Goal: Transaction & Acquisition: Purchase product/service

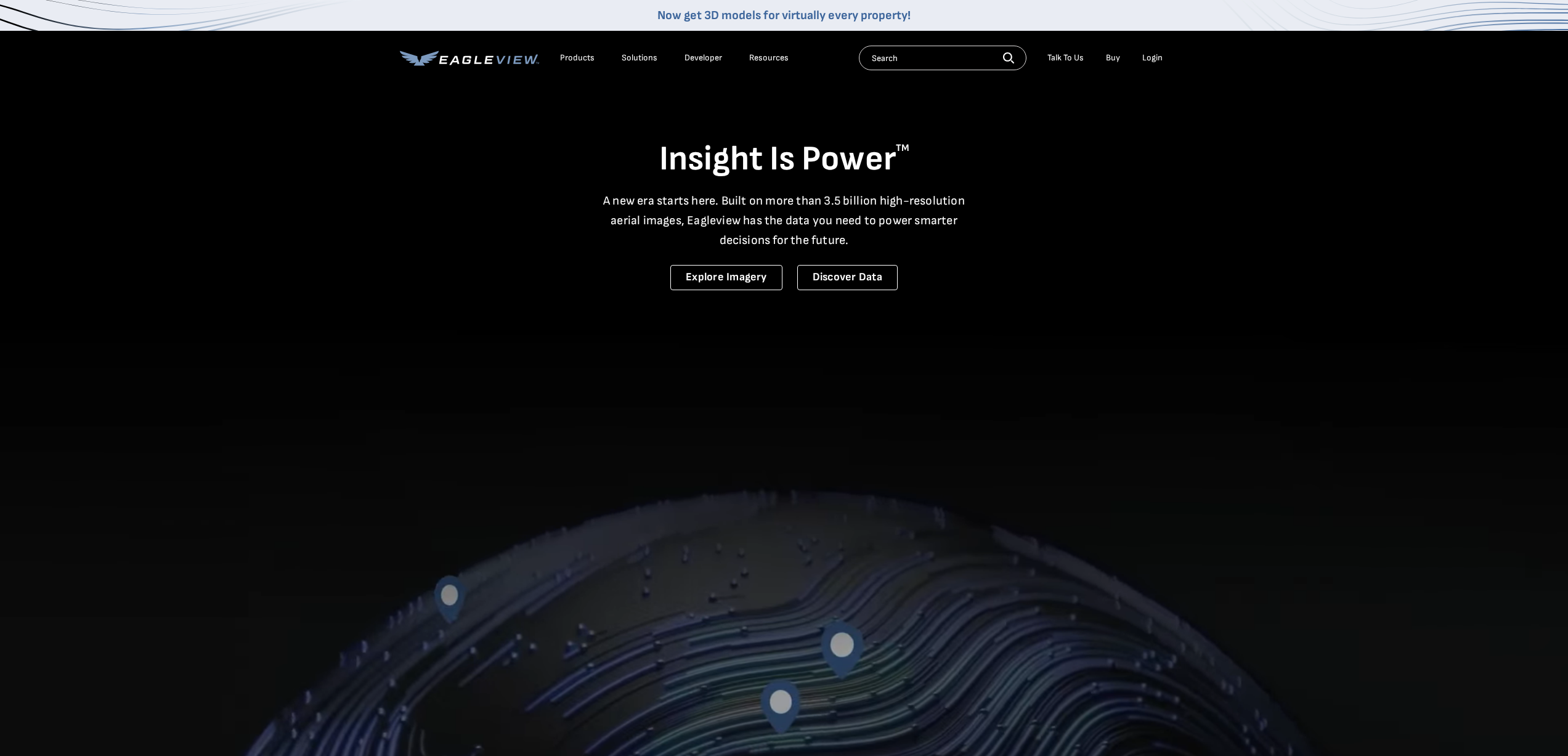
click at [1150, 55] on div "Login" at bounding box center [1152, 58] width 21 height 11
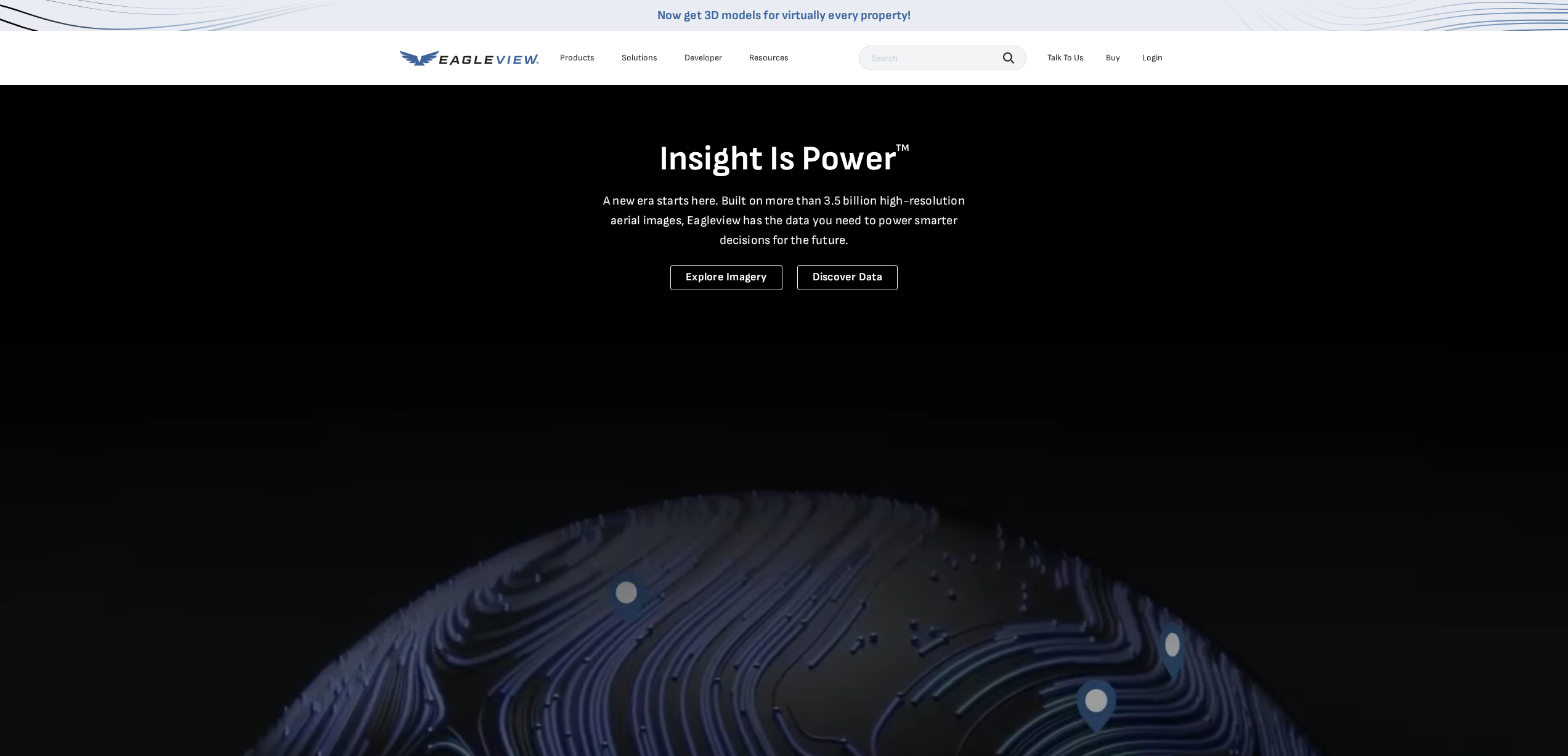
click at [1148, 59] on div "Login" at bounding box center [1152, 58] width 21 height 11
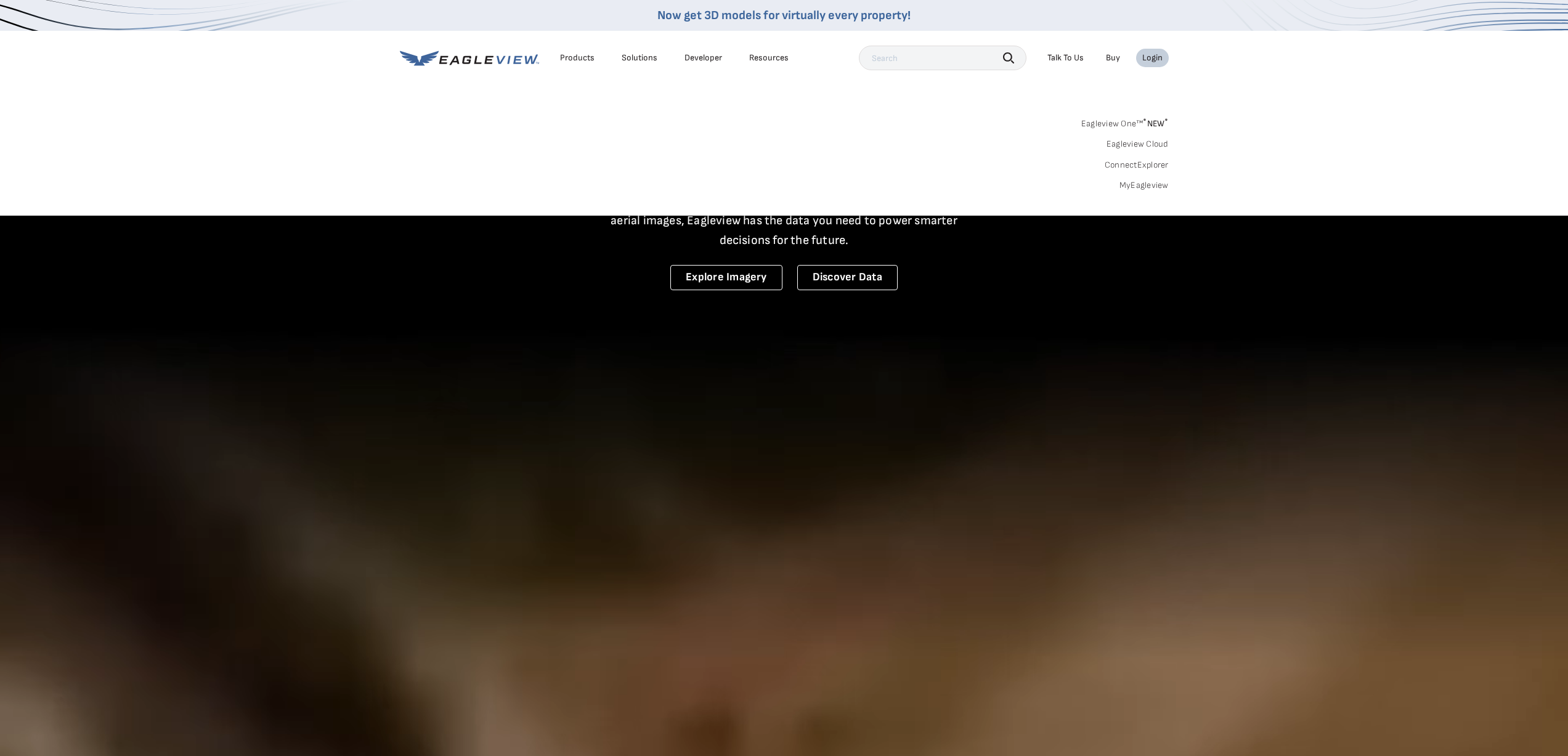
click at [1140, 120] on link "Eagleview One™ * NEW *" at bounding box center [1125, 121] width 88 height 14
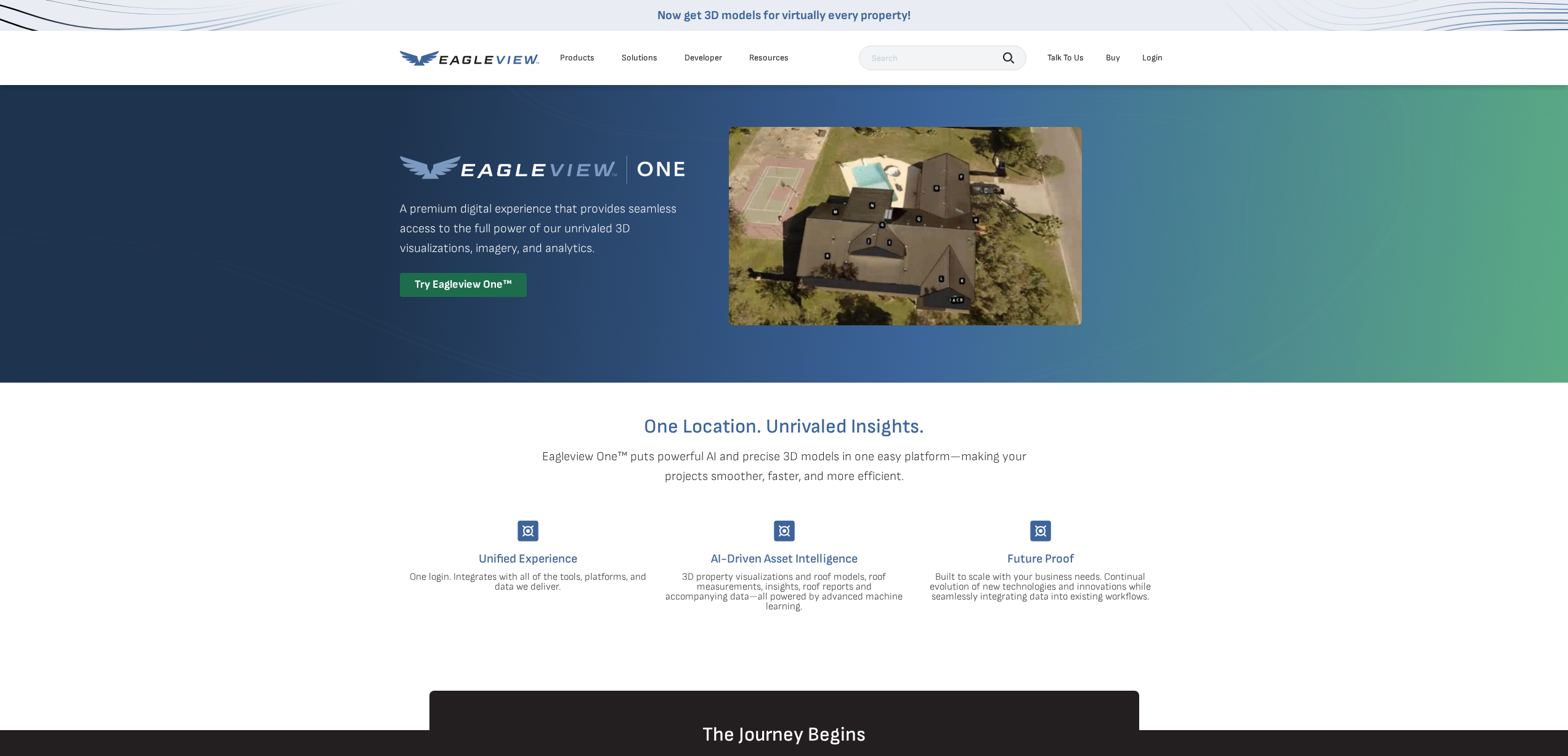
click at [1153, 59] on div "Login" at bounding box center [1152, 58] width 21 height 11
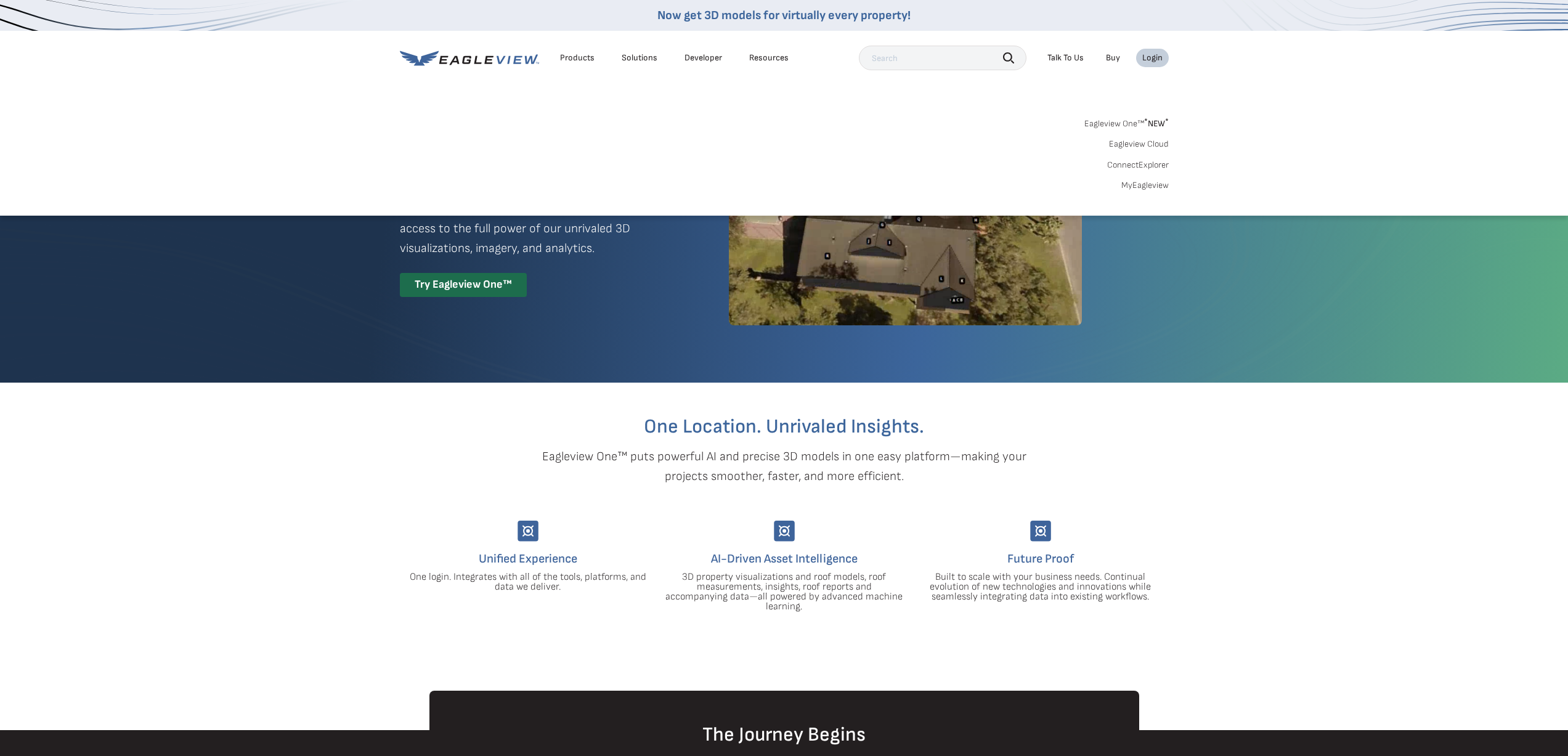
click at [1140, 150] on link "Eagleview Cloud" at bounding box center [1138, 144] width 60 height 11
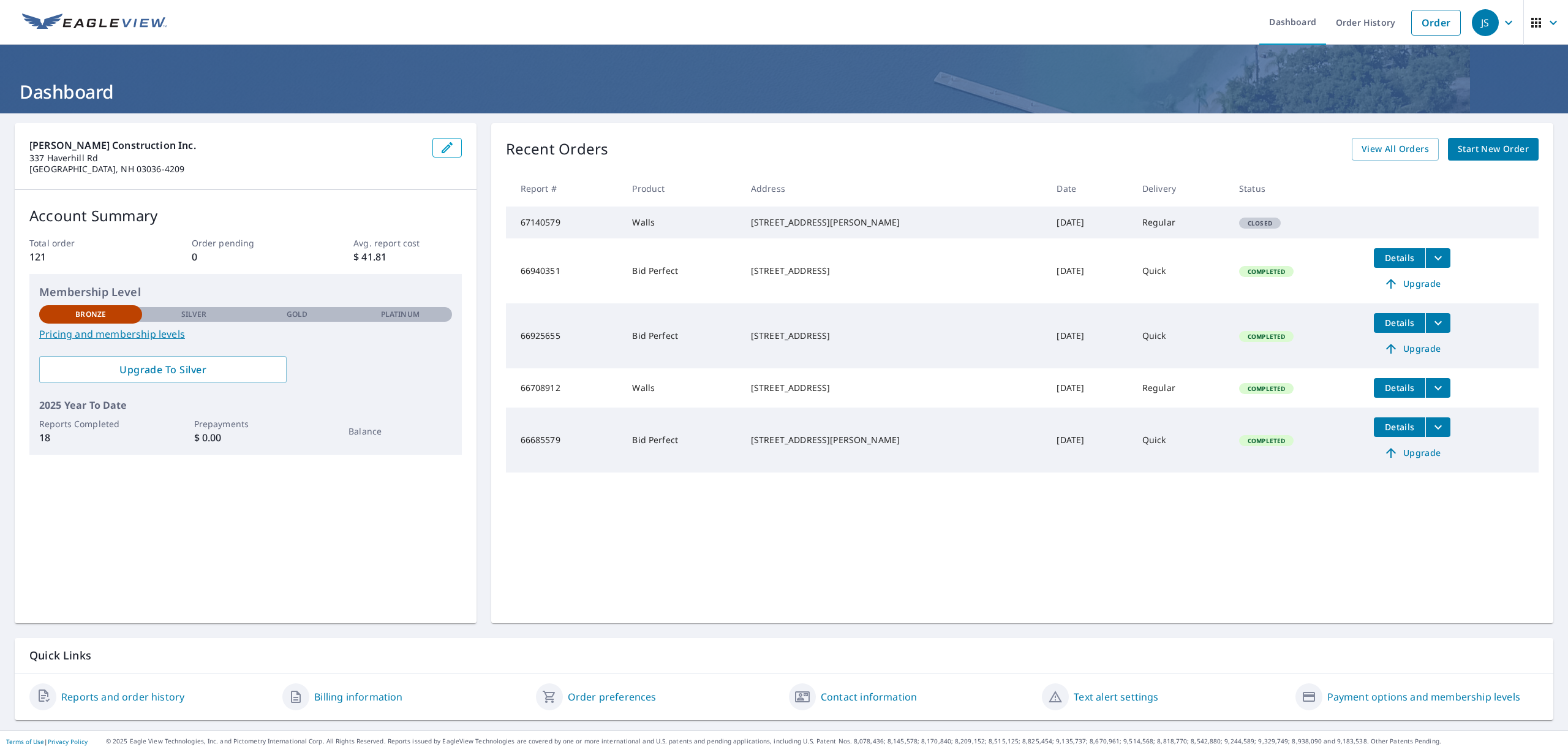
click at [1465, 151] on span "Start New Order" at bounding box center [1493, 149] width 71 height 15
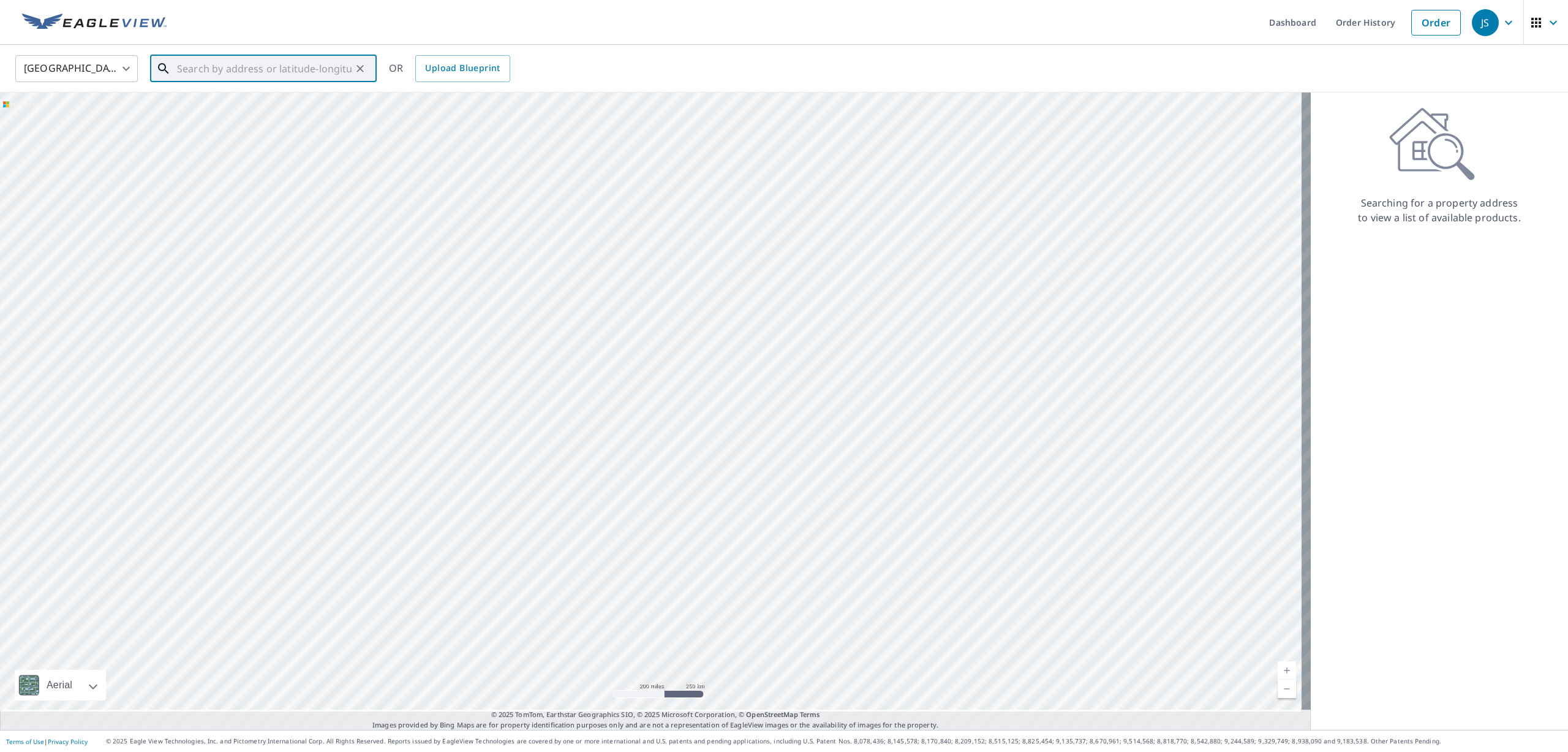
click at [182, 65] on input "text" at bounding box center [265, 69] width 175 height 34
click at [213, 116] on p "Newbury, MA 01951" at bounding box center [270, 118] width 192 height 13
type input "25 Hanover St Newbury, MA 01951"
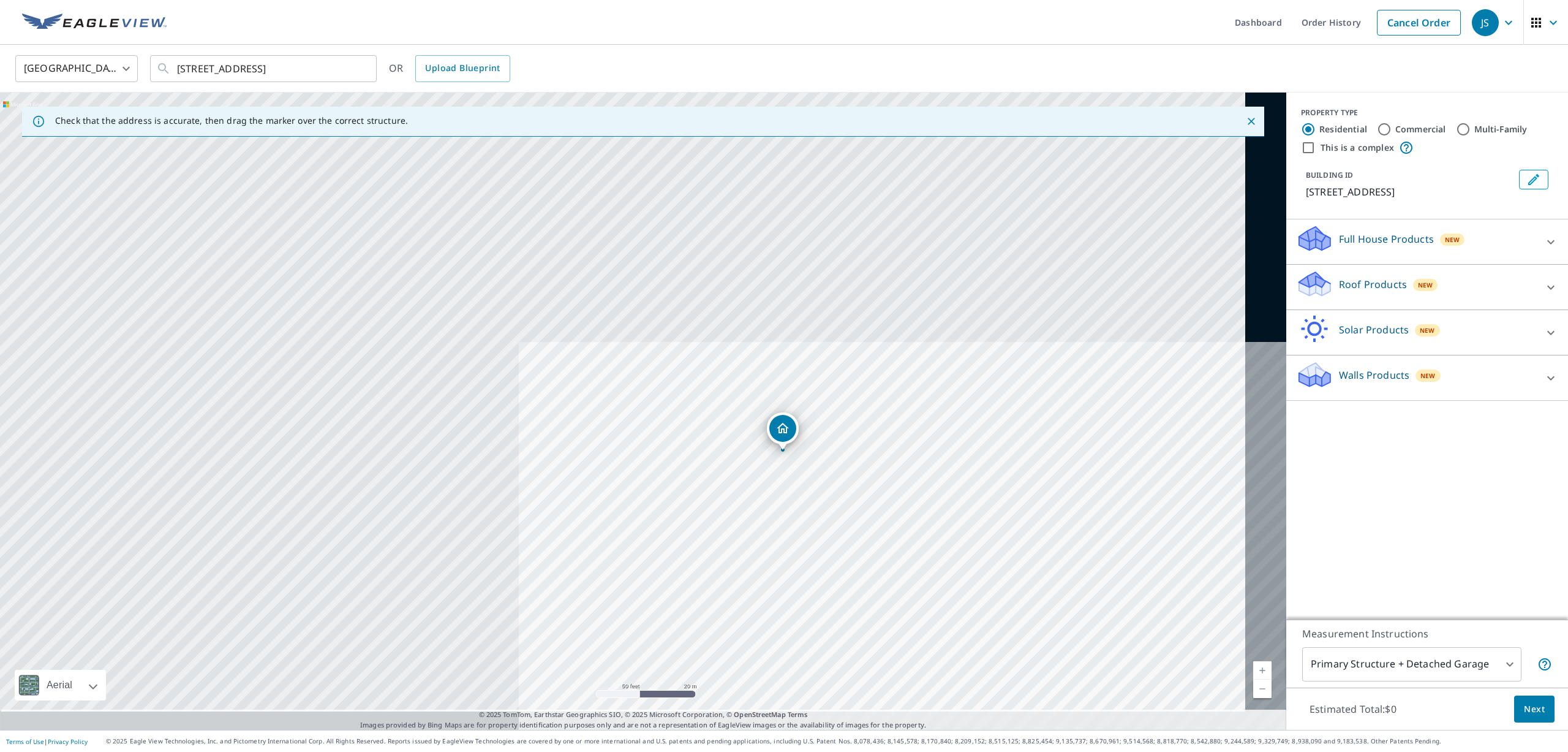
drag, startPoint x: 856, startPoint y: 562, endPoint x: 1127, endPoint y: 644, distance: 283.1
click at [1127, 644] on div "25 Hanover St Newbury, MA 01951" at bounding box center [643, 411] width 1286 height 637
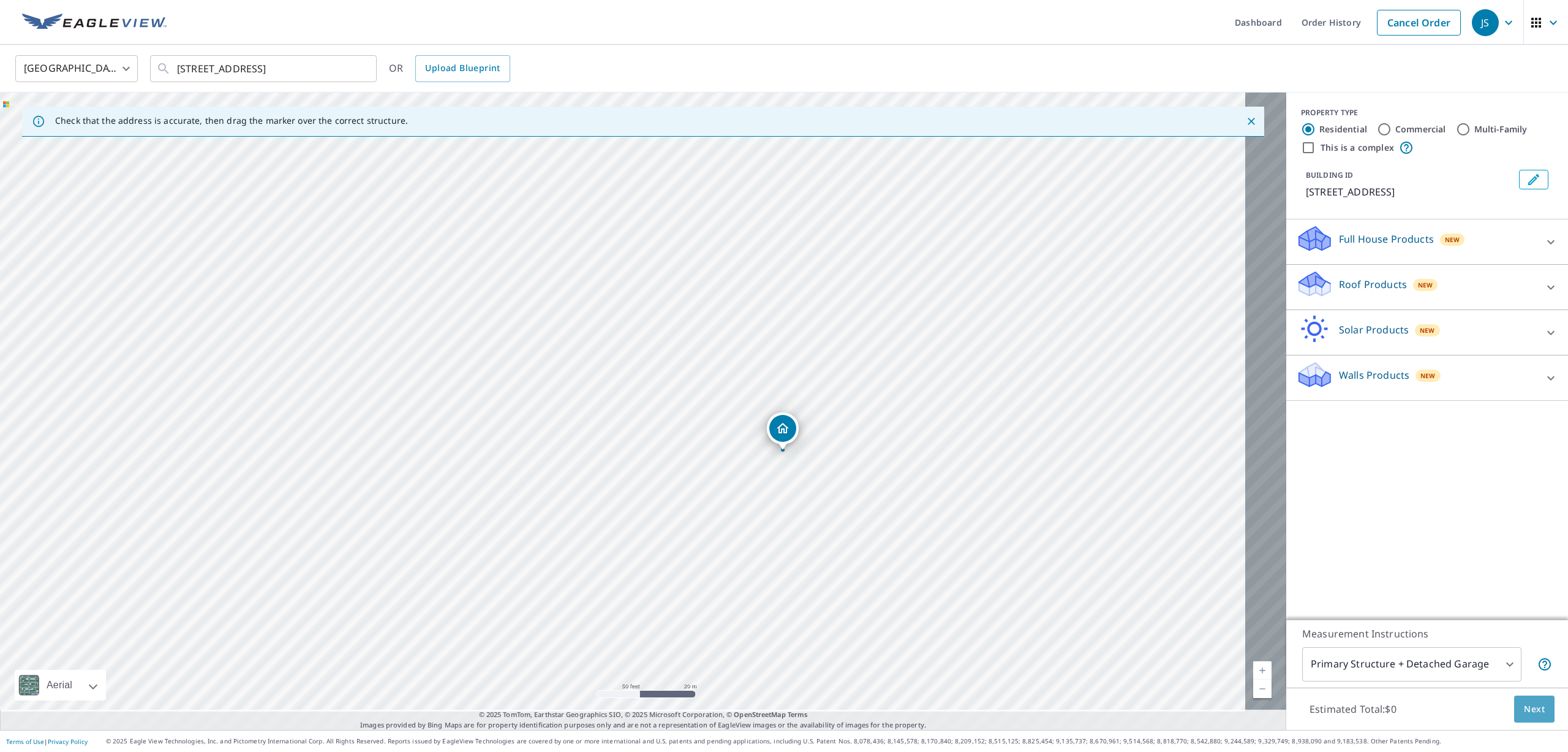
click at [1524, 702] on span "Next" at bounding box center [1534, 709] width 21 height 15
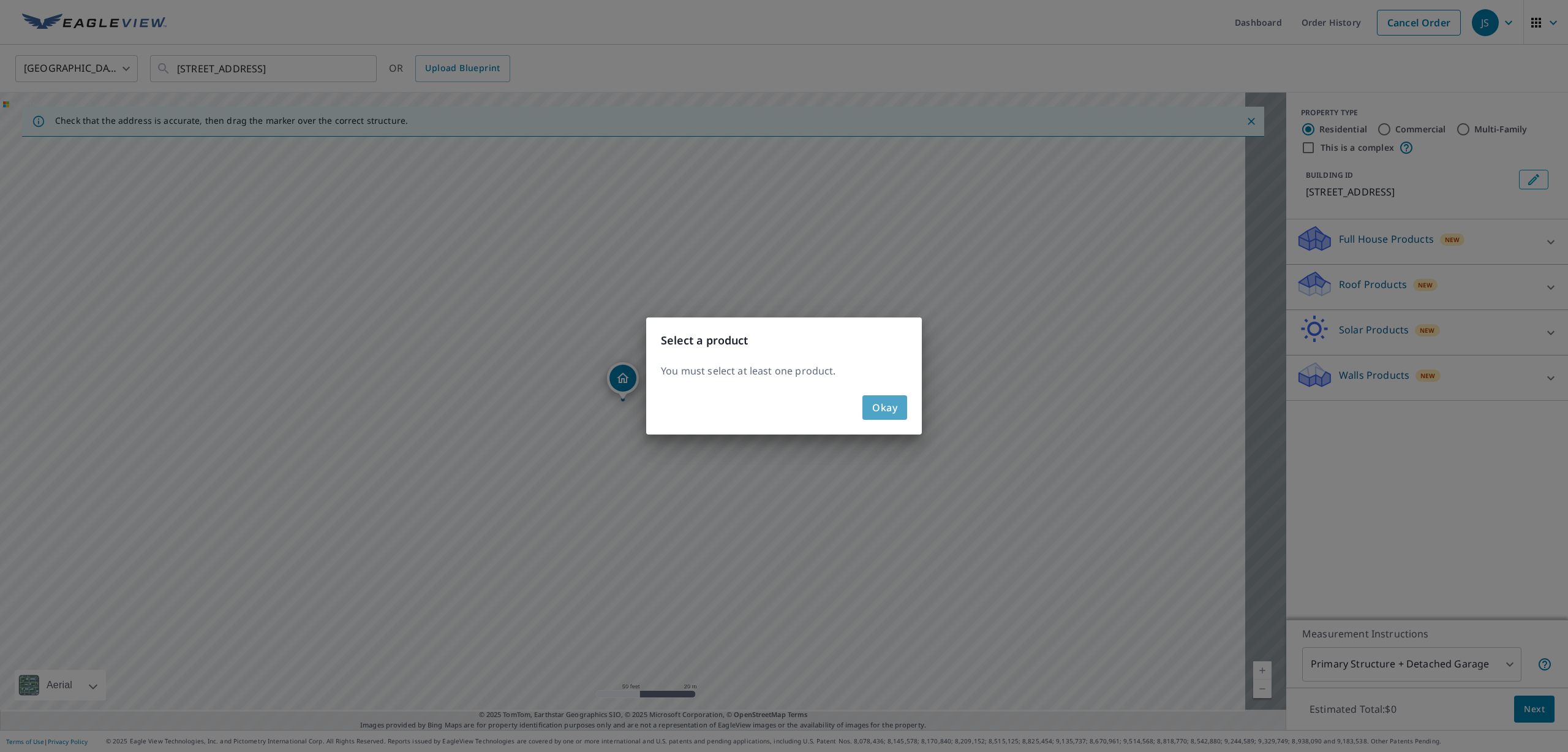
click at [893, 407] on span "Okay" at bounding box center [885, 407] width 25 height 17
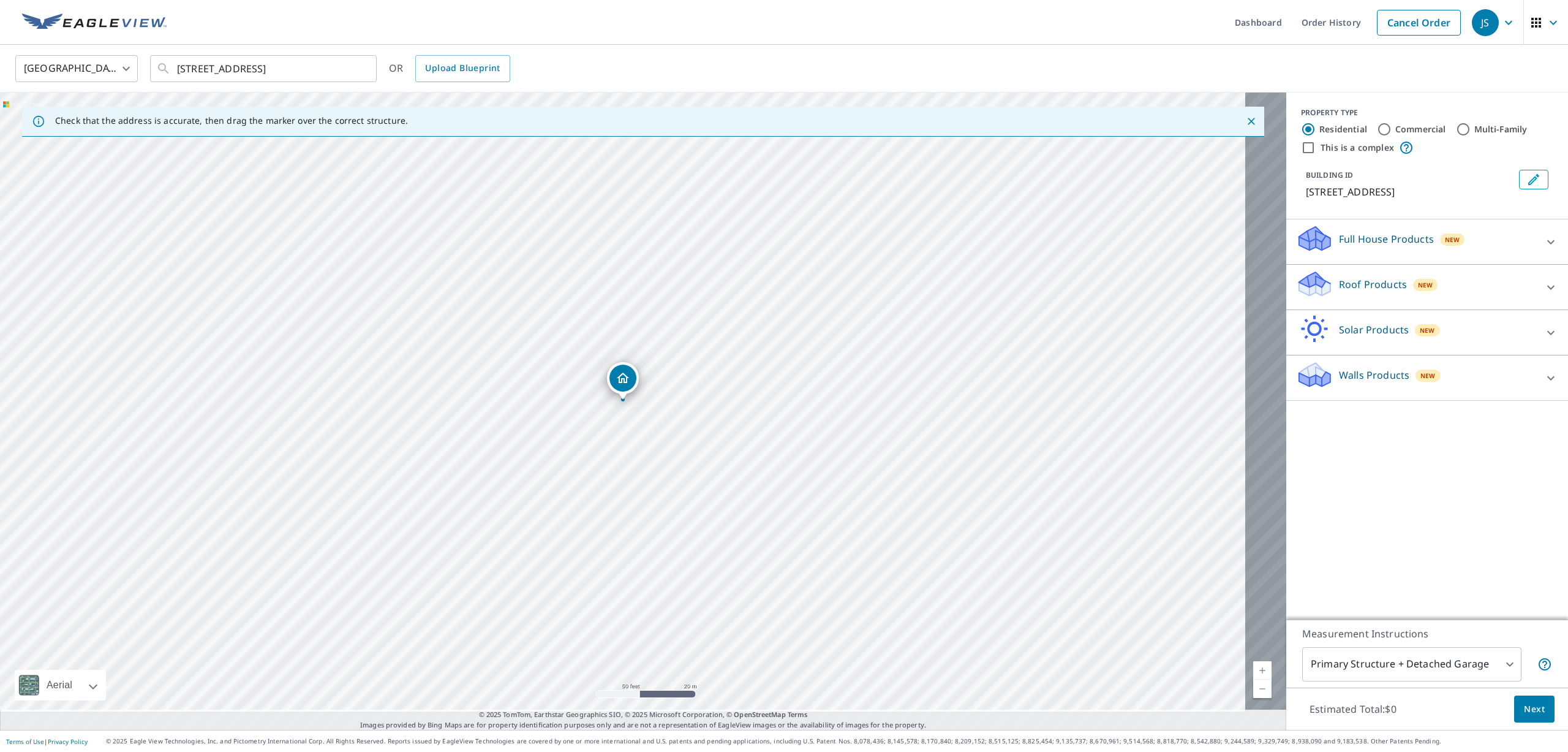
click at [1339, 285] on p "Roof Products" at bounding box center [1373, 284] width 68 height 15
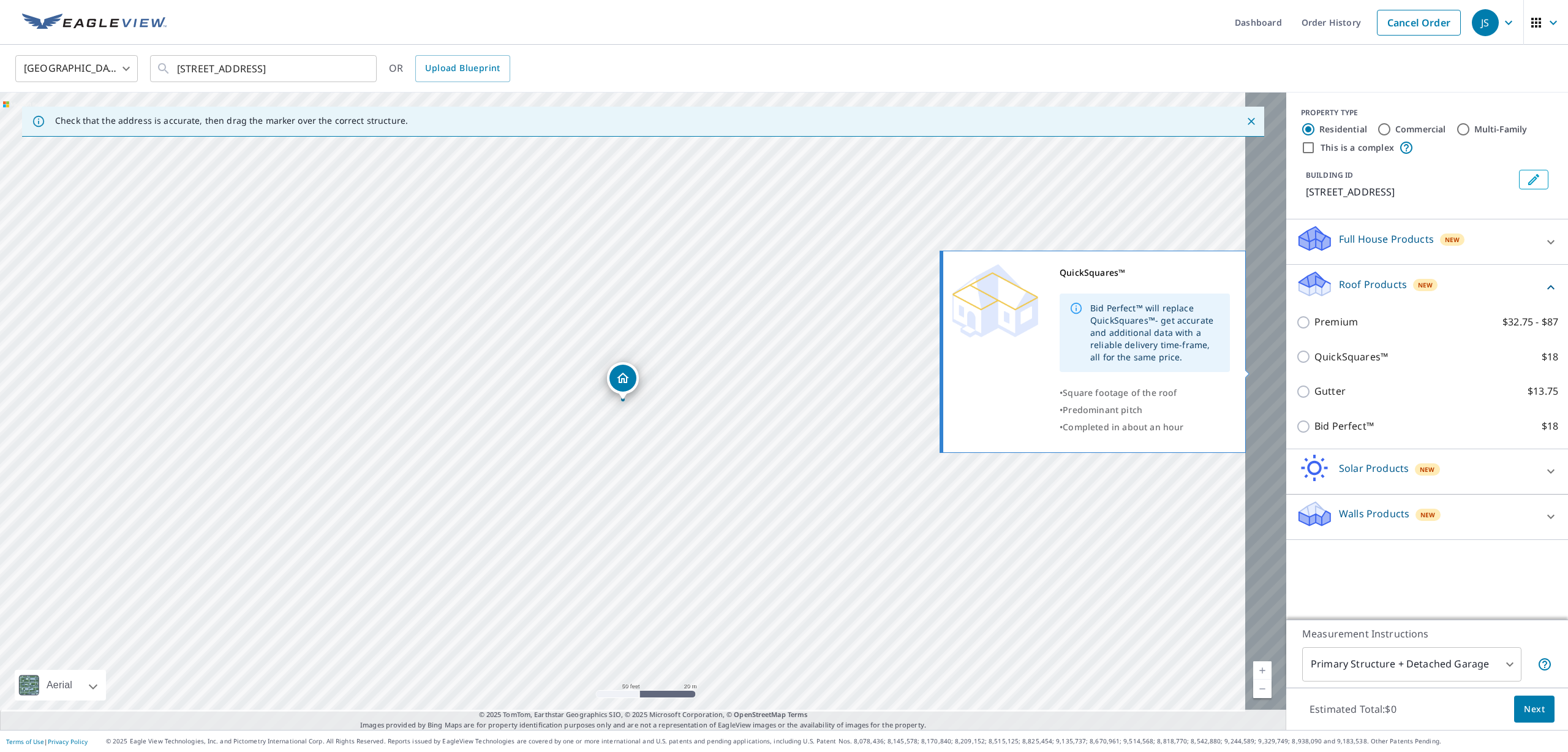
click at [1327, 364] on p "QuickSquares™" at bounding box center [1351, 356] width 73 height 15
click at [1315, 364] on input "QuickSquares™ $18" at bounding box center [1305, 356] width 19 height 15
checkbox input "true"
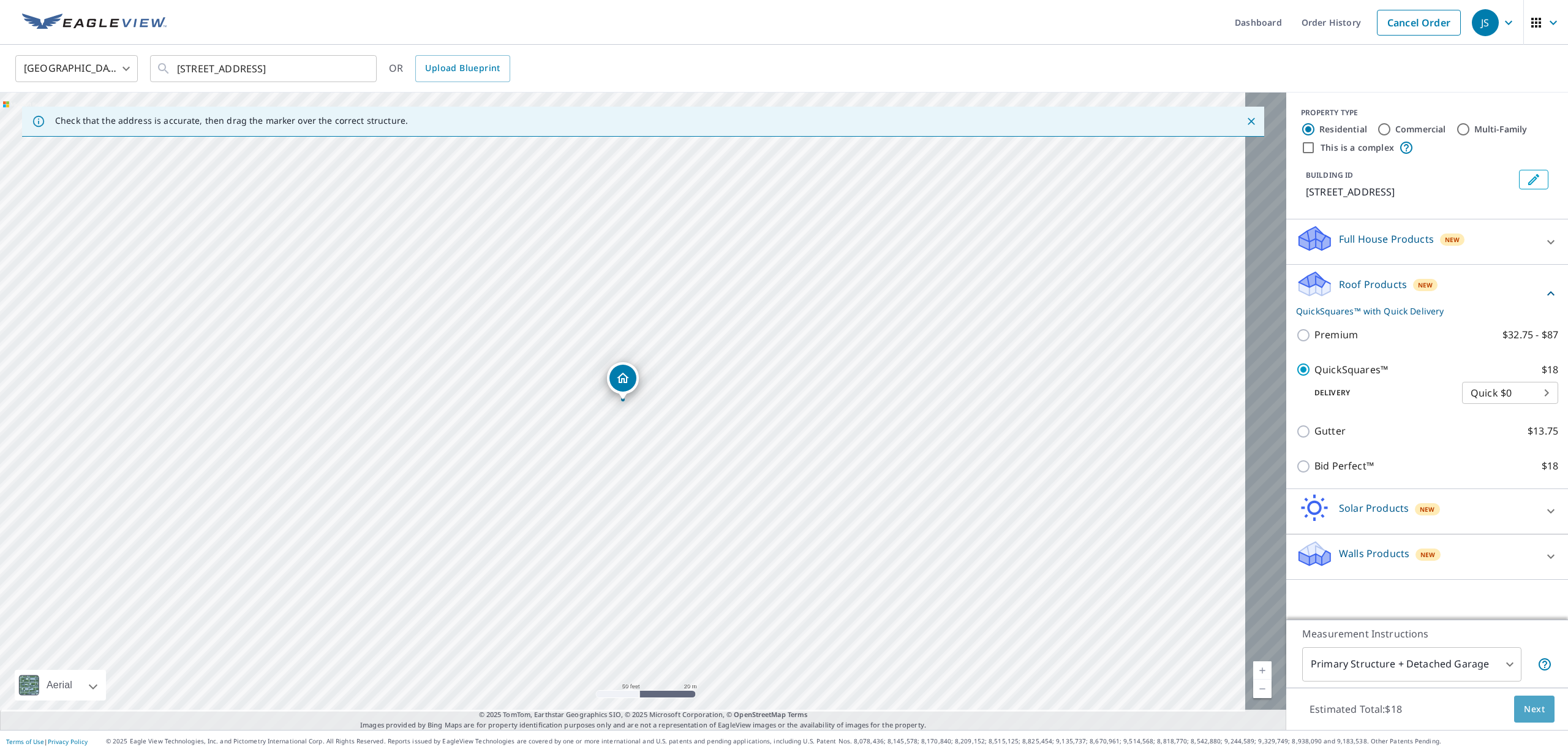
click at [1524, 702] on span "Next" at bounding box center [1534, 709] width 21 height 15
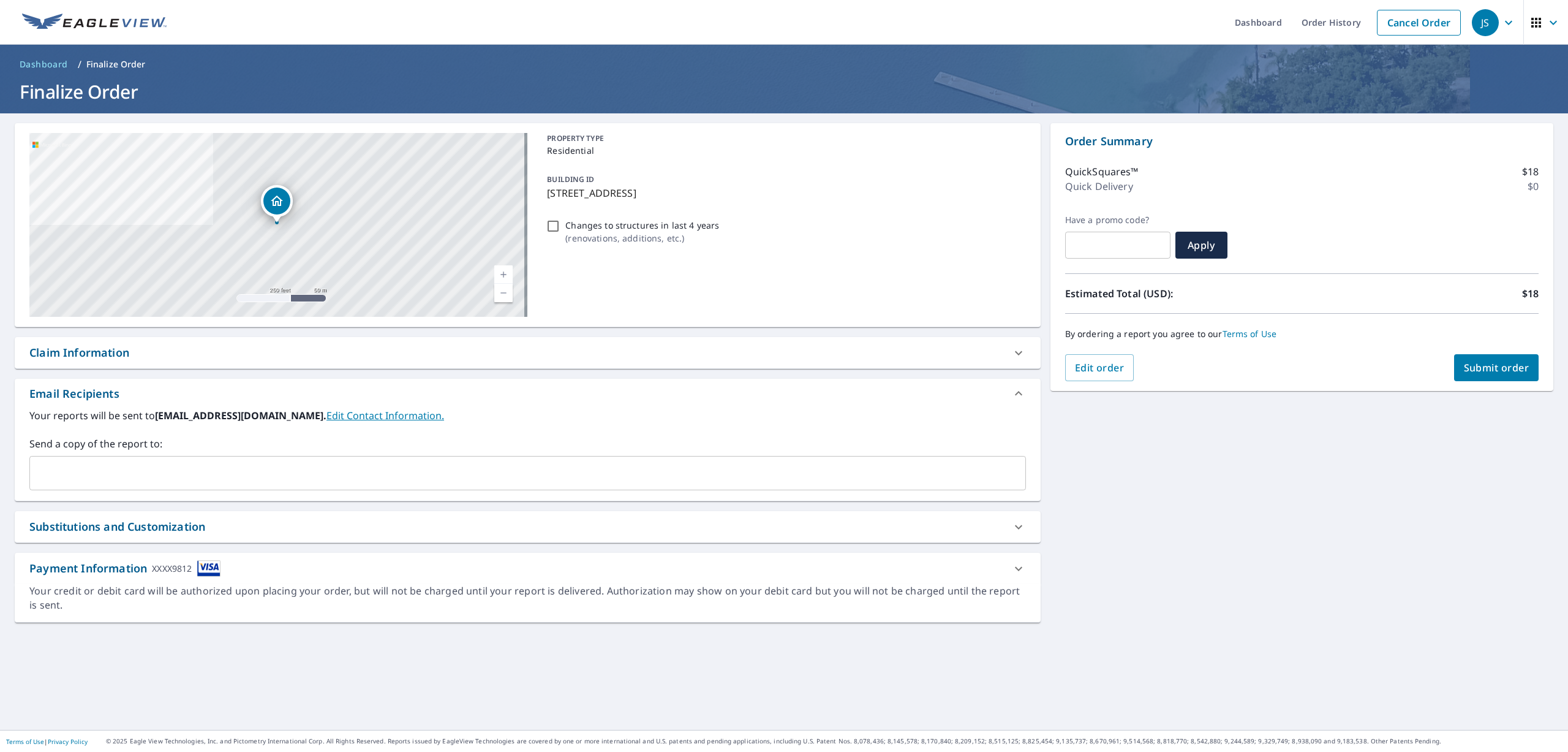
click at [1494, 370] on span "Submit order" at bounding box center [1497, 368] width 65 height 13
